Goal: Information Seeking & Learning: Learn about a topic

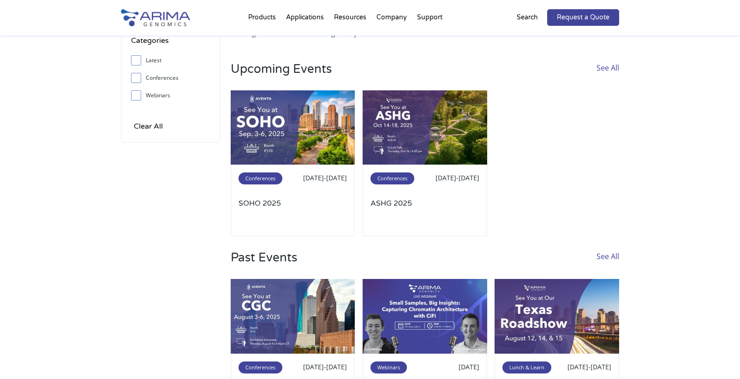
scroll to position [111, 0]
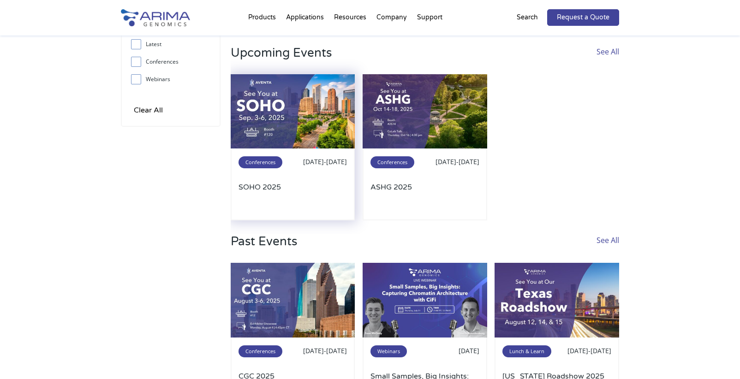
click at [292, 132] on img at bounding box center [293, 111] width 125 height 75
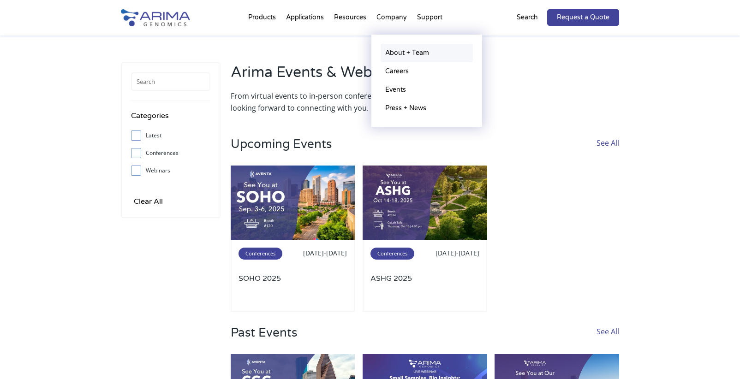
click at [388, 49] on link "About + Team" at bounding box center [427, 53] width 92 height 18
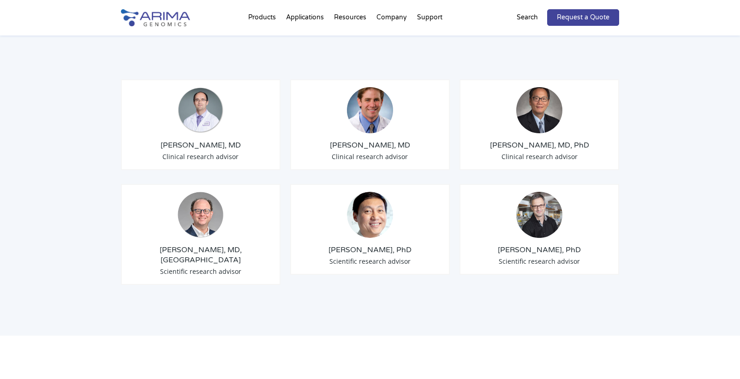
scroll to position [1108, 0]
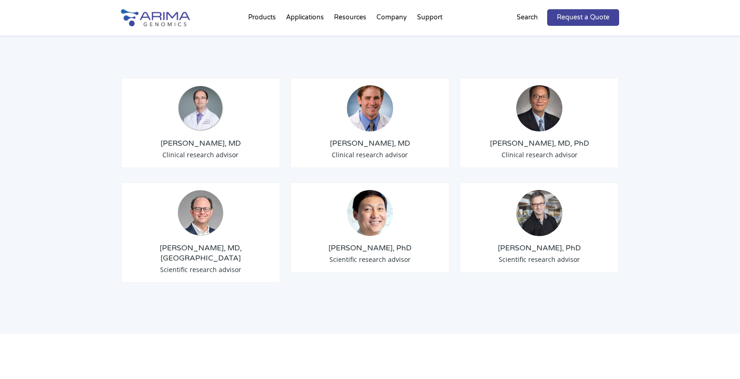
click at [539, 203] on img at bounding box center [539, 213] width 46 height 46
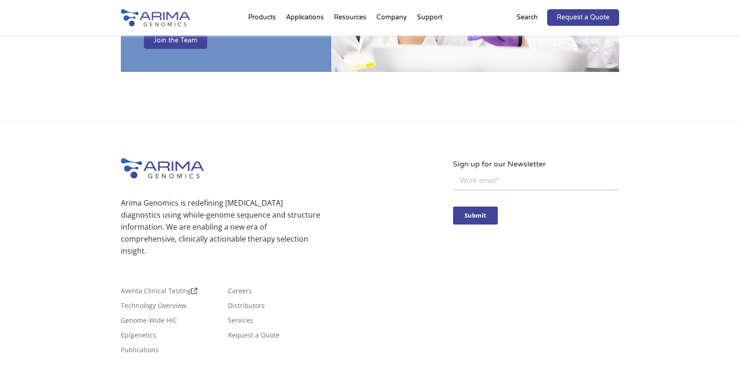
scroll to position [1653, 0]
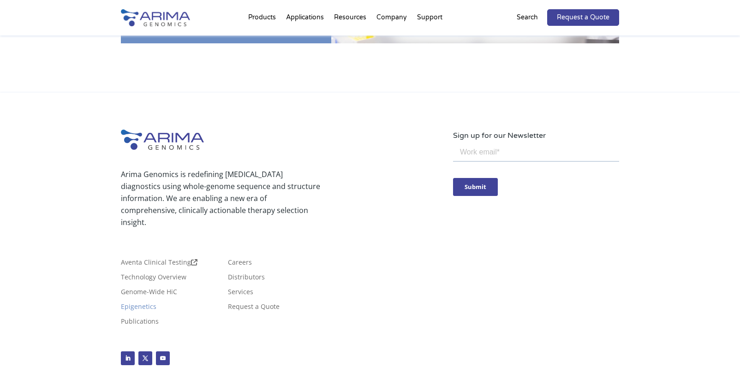
click at [148, 304] on link "Epigenetics" at bounding box center [139, 309] width 36 height 10
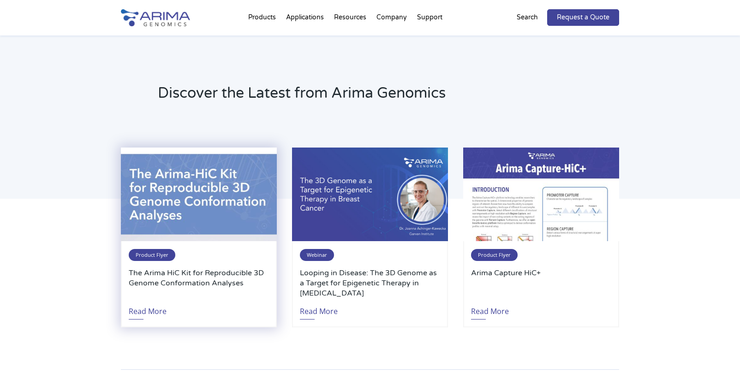
scroll to position [1329, 0]
